Goal: Task Accomplishment & Management: Manage account settings

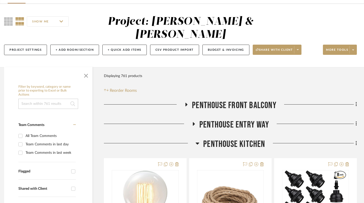
scroll to position [80, 4]
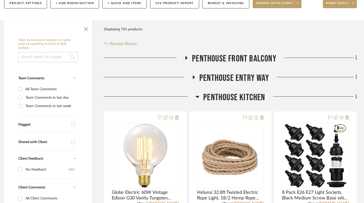
click at [197, 97] on icon at bounding box center [198, 97] width 4 height 2
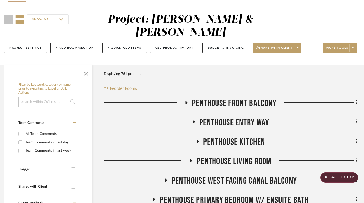
scroll to position [0, 4]
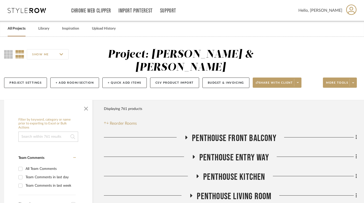
click at [16, 30] on link "All Projects" at bounding box center [17, 28] width 18 height 7
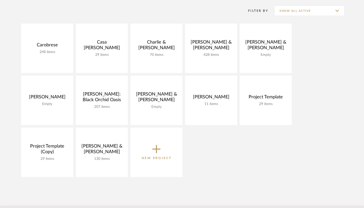
scroll to position [118, 0]
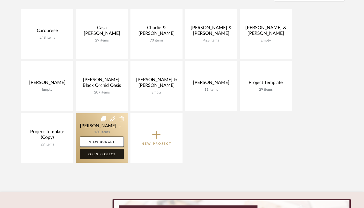
click at [103, 155] on link "Open Project" at bounding box center [102, 153] width 44 height 10
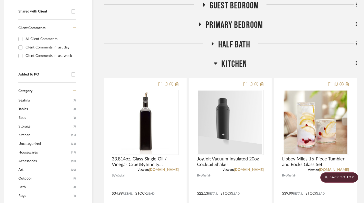
scroll to position [219, 4]
click at [214, 64] on icon at bounding box center [216, 64] width 4 height 6
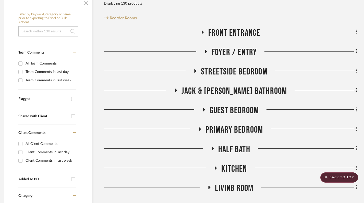
scroll to position [113, 4]
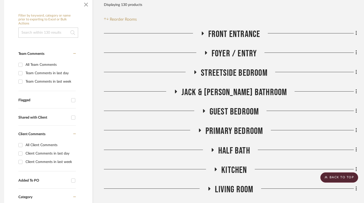
click at [179, 90] on icon at bounding box center [176, 92] width 6 height 4
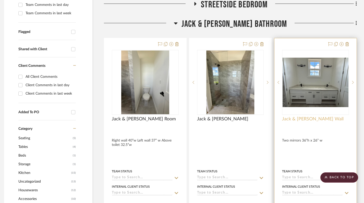
scroll to position [181, 4]
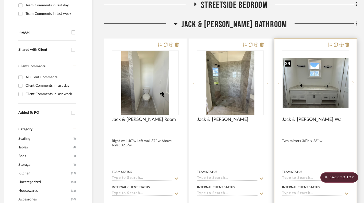
click at [320, 93] on img "0" at bounding box center [316, 83] width 66 height 50
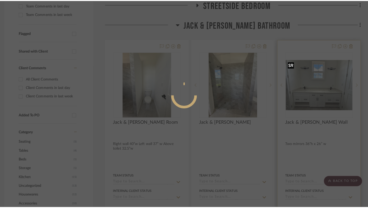
scroll to position [0, 0]
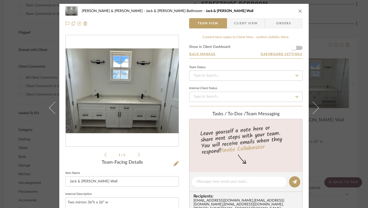
click at [298, 13] on icon "close" at bounding box center [300, 11] width 4 height 4
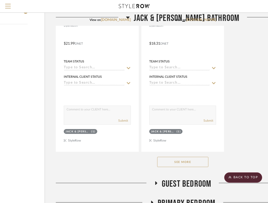
scroll to position [721, 52]
click at [188, 162] on button "See More" at bounding box center [182, 162] width 51 height 10
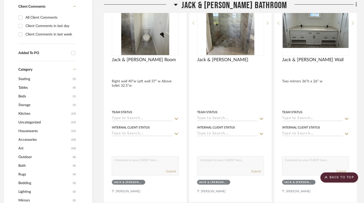
scroll to position [0, 4]
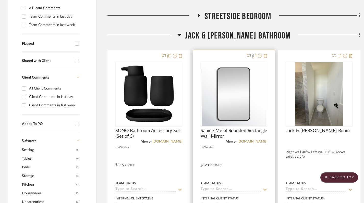
scroll to position [178, 0]
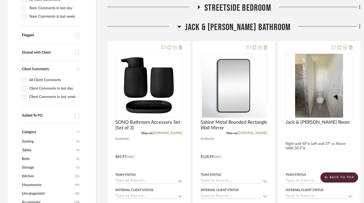
click at [181, 27] on icon at bounding box center [180, 27] width 4 height 2
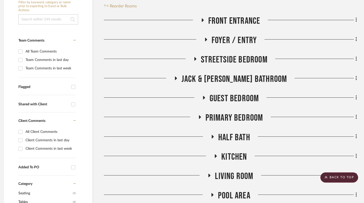
scroll to position [114, 4]
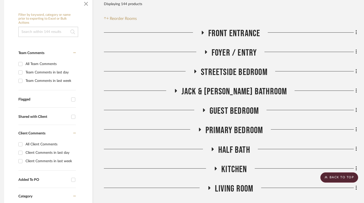
click at [204, 109] on icon at bounding box center [204, 111] width 6 height 4
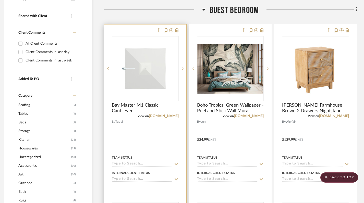
scroll to position [206, 4]
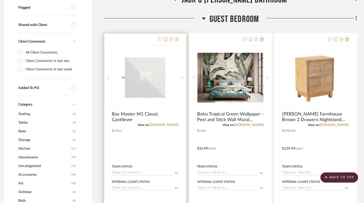
click at [177, 39] on icon at bounding box center [177, 39] width 4 height 4
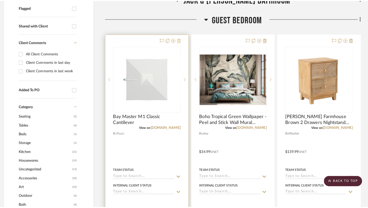
scroll to position [0, 0]
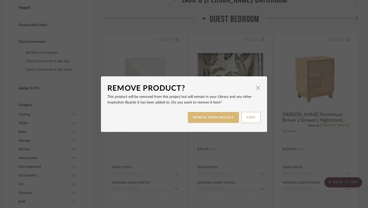
click at [218, 120] on button "REMOVE FROM PROJECT" at bounding box center [213, 117] width 51 height 11
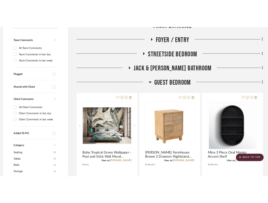
scroll to position [162, 4]
